Goal: Register for event/course

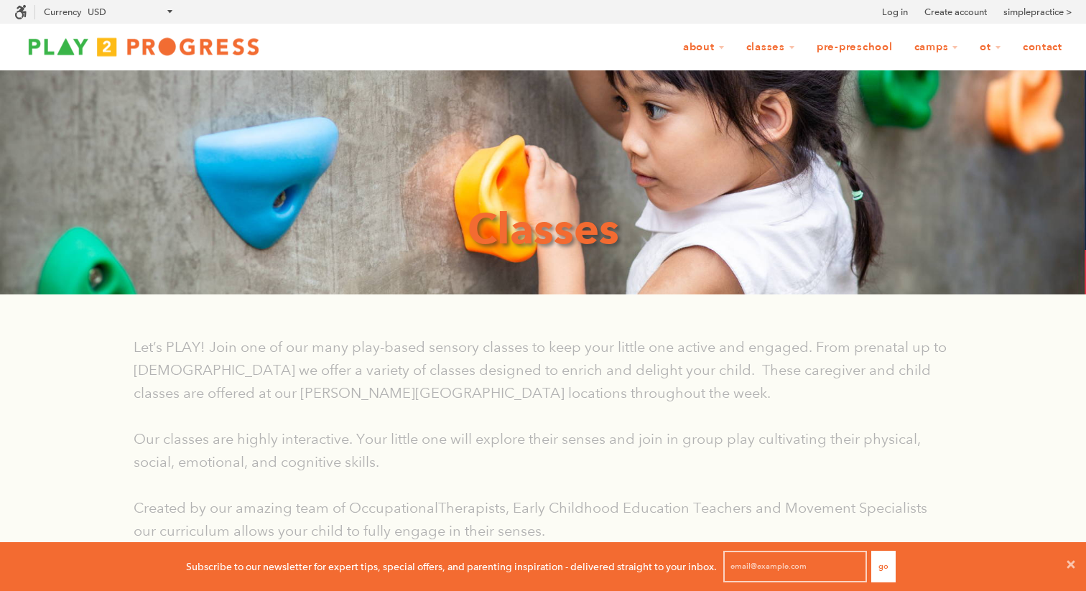
scroll to position [1, 1]
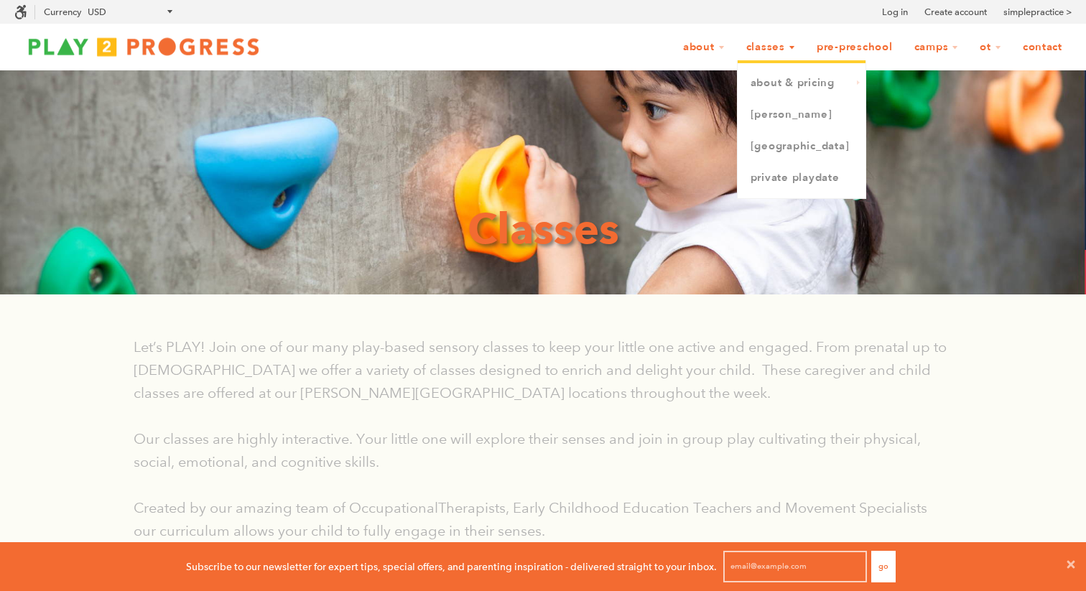
click at [763, 46] on link "Classes" at bounding box center [771, 47] width 68 height 27
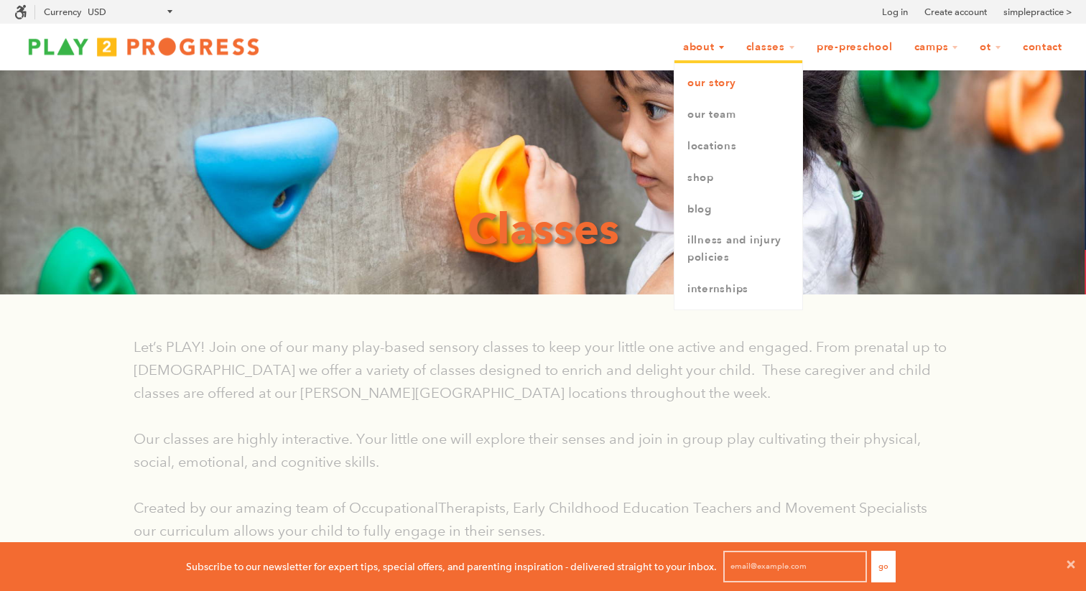
click at [709, 85] on link "Our Story" at bounding box center [739, 84] width 128 height 32
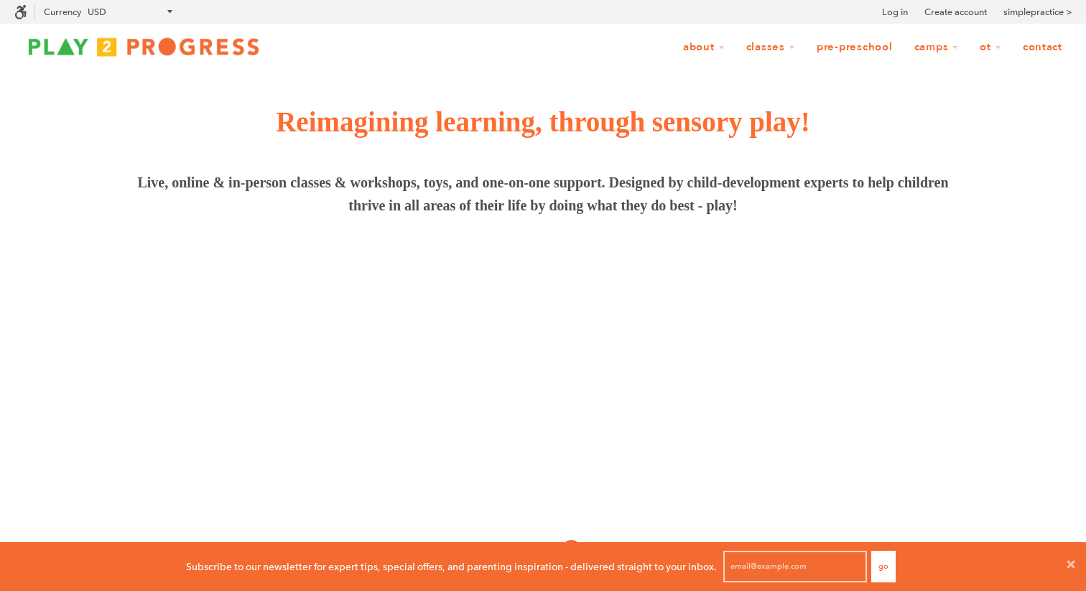
scroll to position [1, 1]
click at [792, 144] on link "[GEOGRAPHIC_DATA]" at bounding box center [802, 147] width 128 height 32
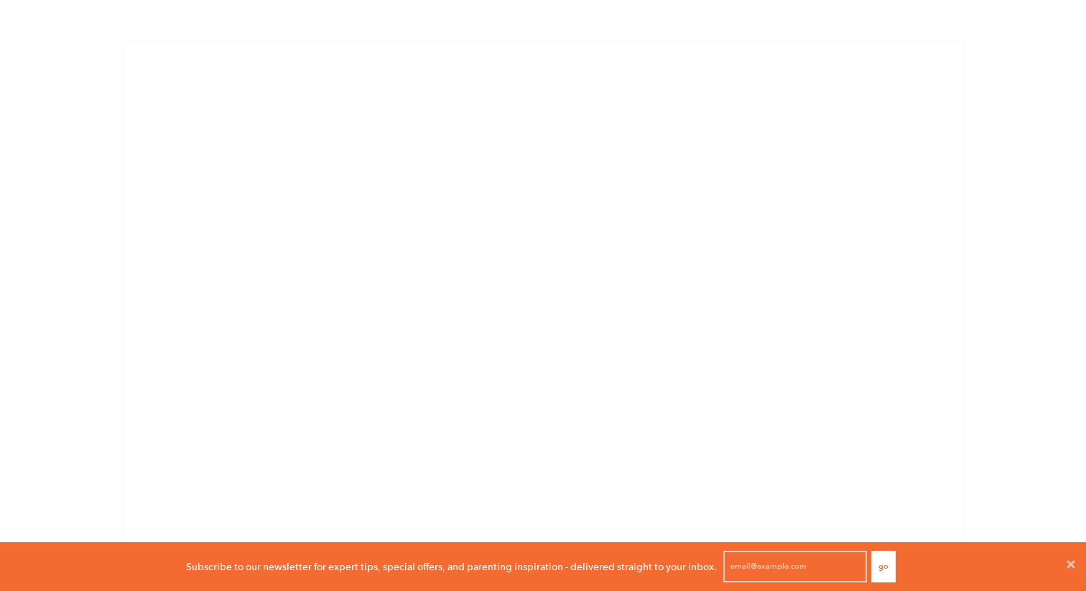
scroll to position [908, 0]
